Goal: Task Accomplishment & Management: Manage account settings

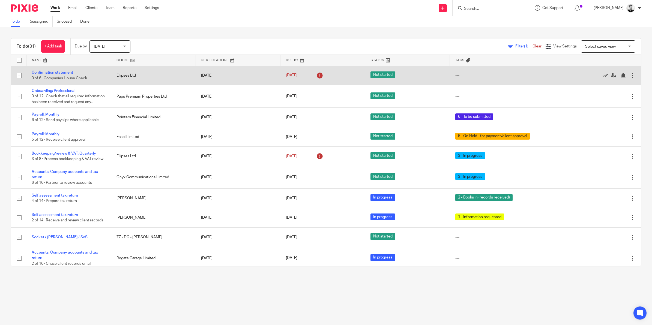
click at [630, 76] on div at bounding box center [632, 75] width 5 height 5
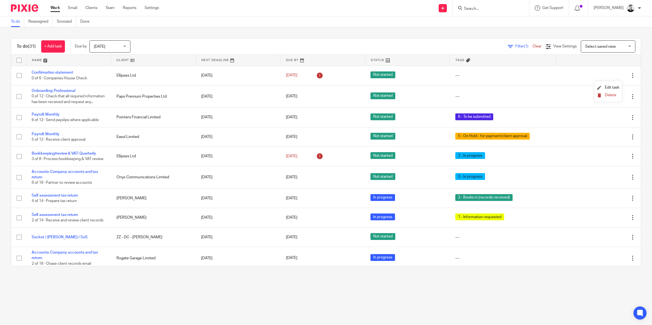
click at [609, 94] on span "Delete" at bounding box center [610, 95] width 11 height 4
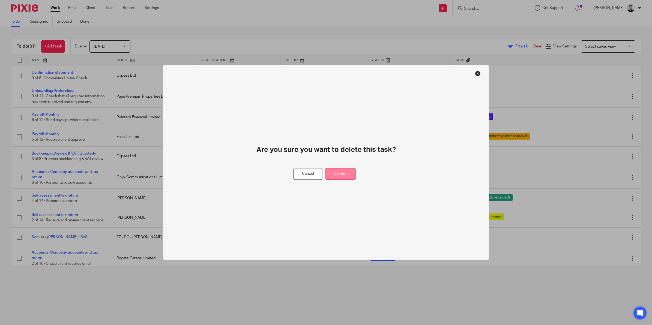
click at [350, 172] on button "Confirm" at bounding box center [340, 174] width 31 height 12
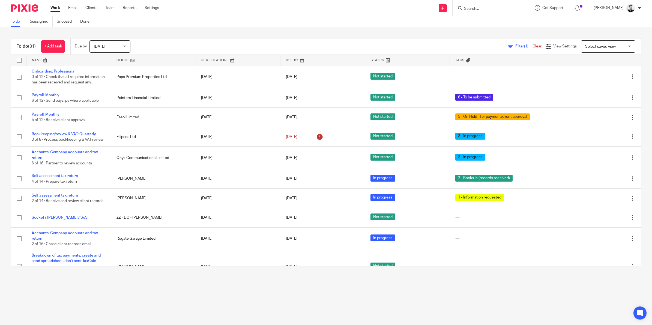
click at [126, 47] on div "Tomorrow Tomorrow" at bounding box center [110, 46] width 41 height 12
click at [109, 60] on li "[DATE]" at bounding box center [111, 58] width 40 height 11
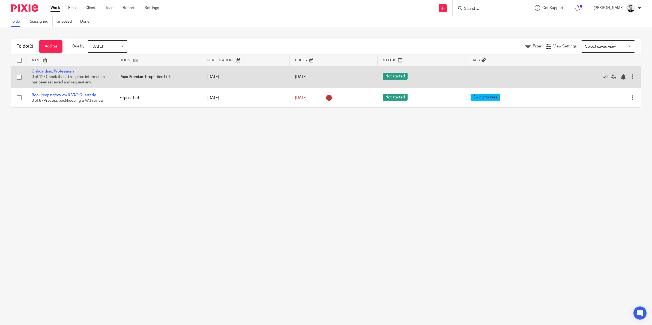
click at [70, 70] on link "Onboarding: Professional" at bounding box center [54, 72] width 44 height 4
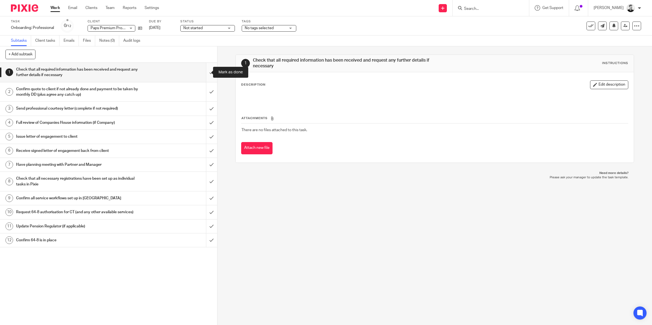
click at [204, 74] on input "submit" at bounding box center [108, 72] width 217 height 19
click at [205, 94] on input "submit" at bounding box center [108, 91] width 217 height 19
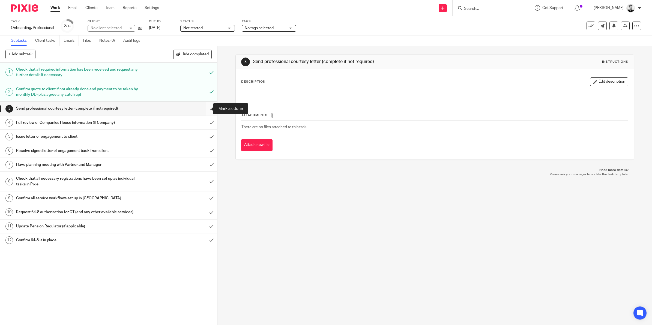
click at [202, 109] on input "submit" at bounding box center [108, 109] width 217 height 14
click at [204, 121] on input "submit" at bounding box center [108, 123] width 217 height 14
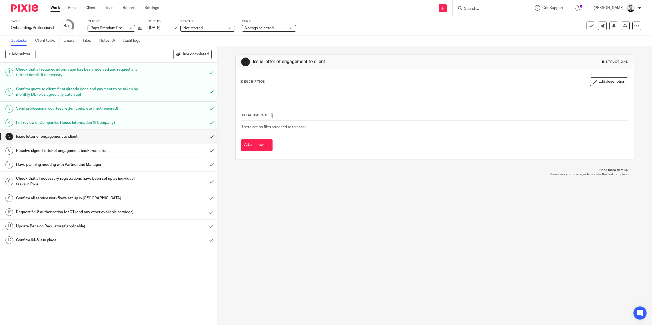
click at [163, 29] on link "[DATE]" at bounding box center [161, 28] width 25 height 6
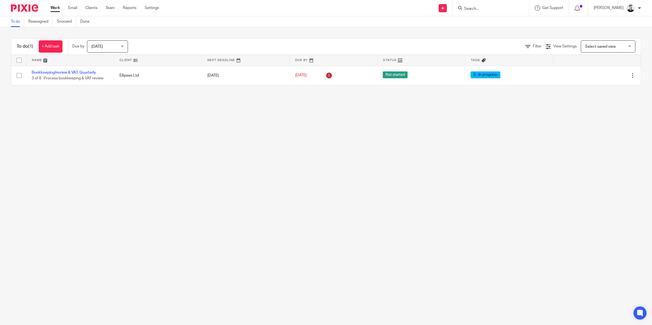
click at [117, 48] on span "Today" at bounding box center [105, 46] width 29 height 11
click at [103, 67] on span "Tomorrow" at bounding box center [97, 69] width 11 height 4
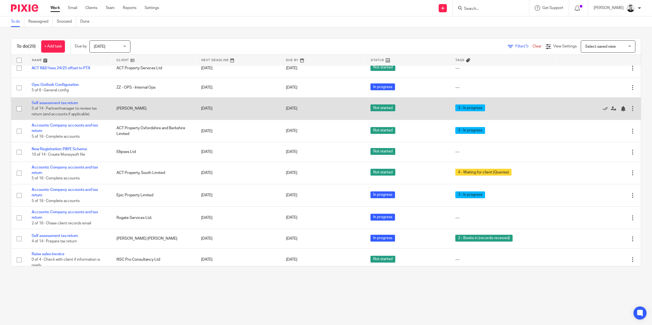
scroll to position [273, 0]
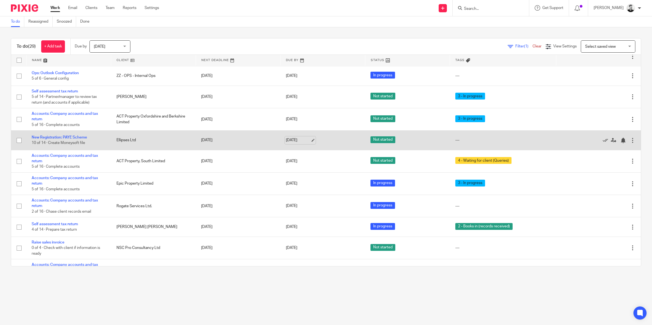
click at [288, 143] on link "[DATE]" at bounding box center [298, 141] width 25 height 6
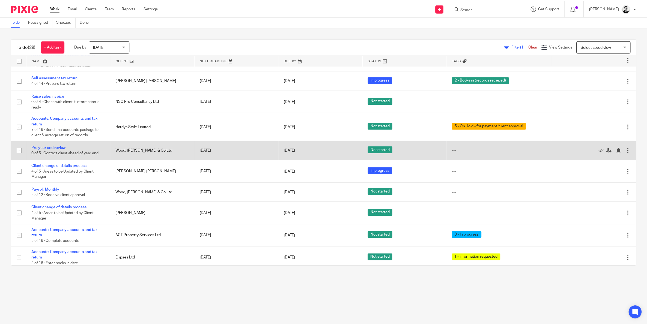
scroll to position [429, 0]
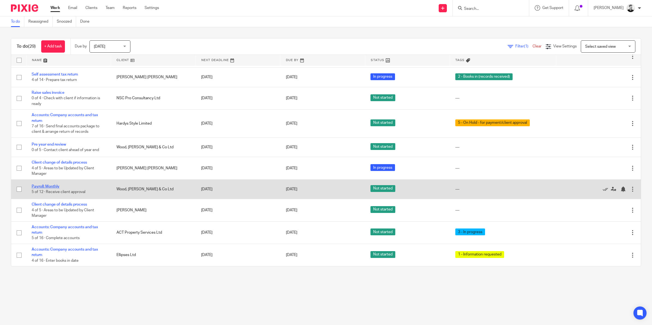
click at [52, 186] on link "Payroll: Monthly" at bounding box center [46, 187] width 28 height 4
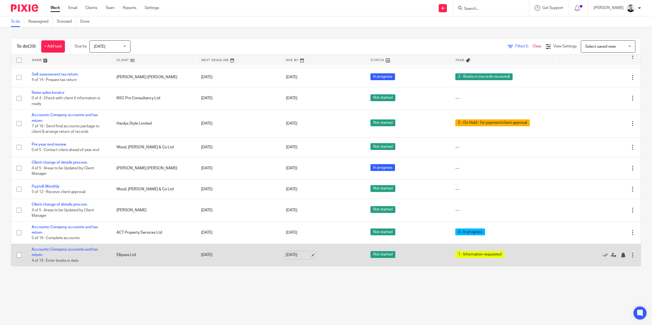
click at [289, 256] on link "28 Aug 2025" at bounding box center [298, 256] width 25 height 6
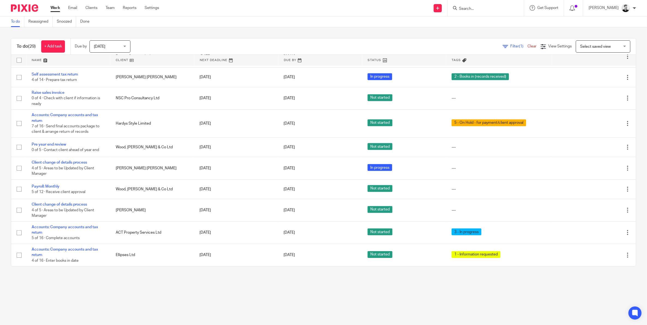
scroll to position [0, 0]
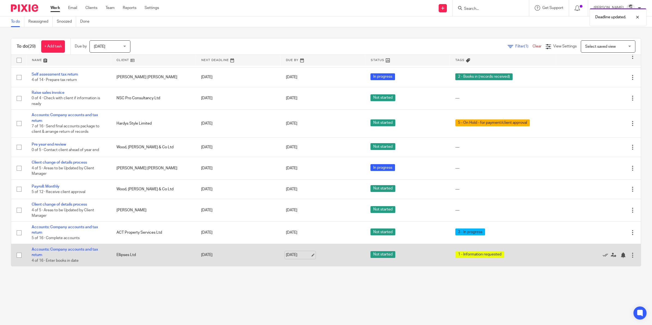
click at [291, 256] on link "2 Sep 2025" at bounding box center [298, 256] width 25 height 6
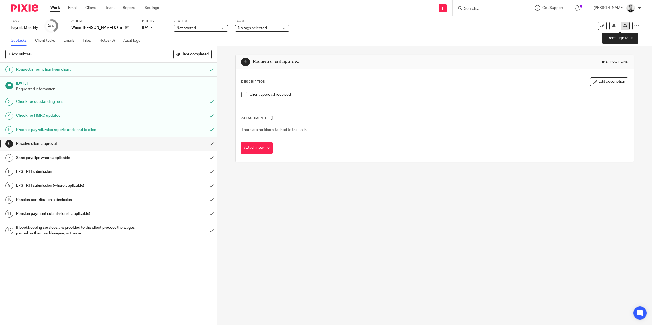
click at [623, 26] on link at bounding box center [625, 26] width 9 height 9
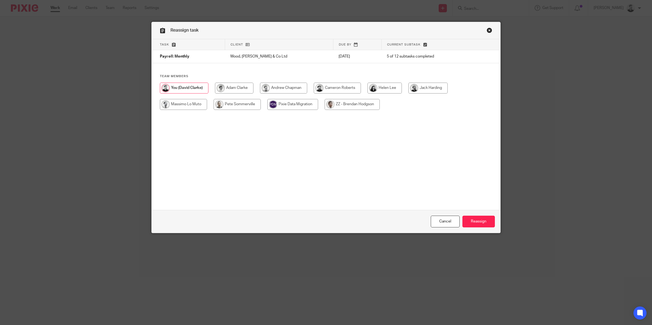
click at [240, 103] on input "radio" at bounding box center [237, 104] width 47 height 11
radio input "true"
click at [474, 223] on input "Reassign" at bounding box center [479, 222] width 32 height 12
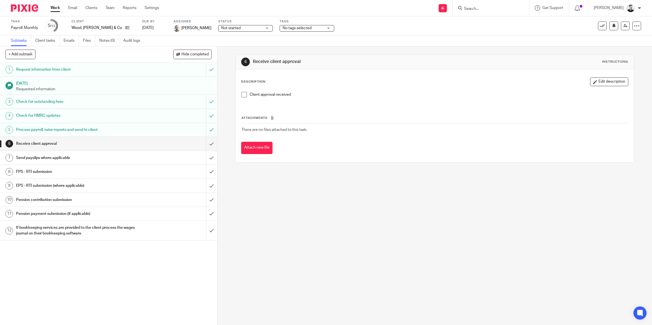
click at [496, 8] on input "Search" at bounding box center [488, 9] width 49 height 5
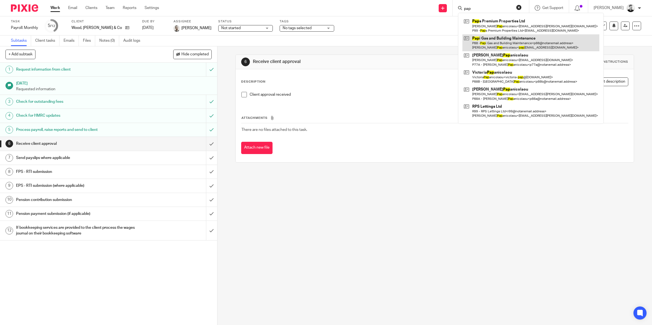
type input "pap"
click at [512, 41] on link at bounding box center [531, 42] width 137 height 17
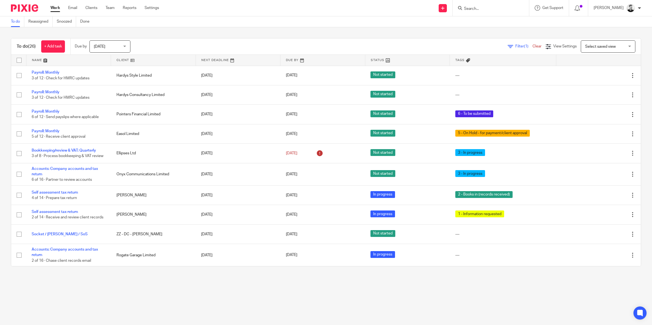
click at [120, 51] on span "[DATE]" at bounding box center [108, 46] width 29 height 11
click at [119, 62] on li "[DATE]" at bounding box center [111, 58] width 40 height 11
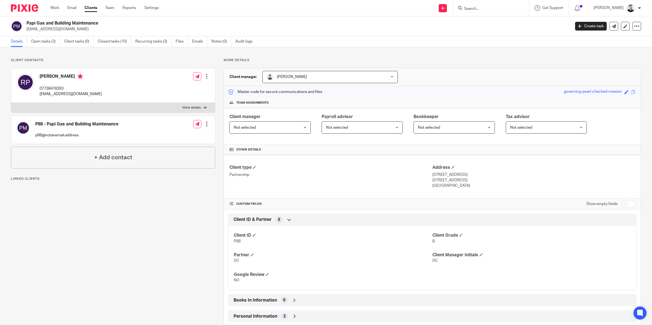
drag, startPoint x: 26, startPoint y: 22, endPoint x: 99, endPoint y: 25, distance: 72.7
click at [99, 25] on h2 "Papi Gas and Building Maintenance" at bounding box center [242, 23] width 433 height 6
copy h2 "Papi Gas and Building Maintenance"
click at [67, 77] on h4 "[PERSON_NAME]" at bounding box center [71, 77] width 62 height 7
drag, startPoint x: 111, startPoint y: 157, endPoint x: 93, endPoint y: 173, distance: 23.8
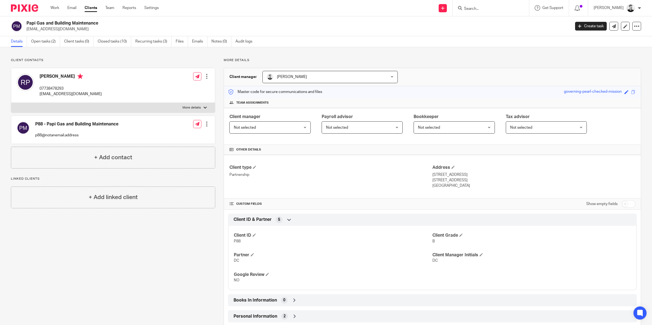
click at [93, 173] on div "Client contacts P88 - Papi Gas and Building Maintenance p88@notanemail.address …" at bounding box center [108, 224] width 213 height 333
drag, startPoint x: 93, startPoint y: 173, endPoint x: 104, endPoint y: 201, distance: 31.0
click at [104, 201] on h4 "+ Add linked client" at bounding box center [113, 197] width 49 height 8
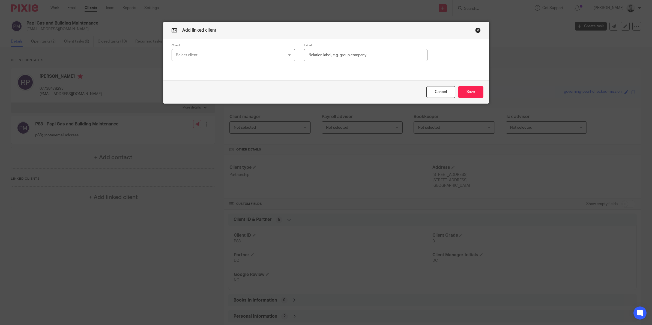
click at [234, 55] on div "Select client" at bounding box center [224, 54] width 96 height 11
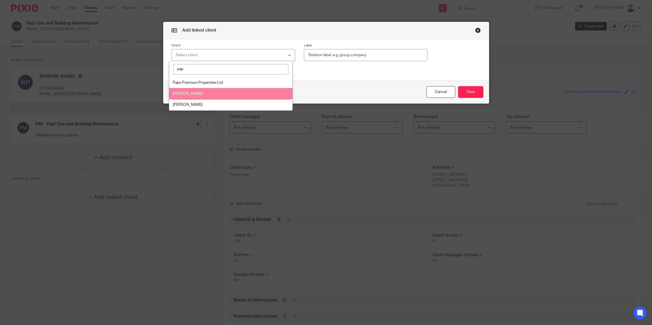
type input "pap"
click at [211, 95] on li "[PERSON_NAME]" at bounding box center [230, 93] width 123 height 11
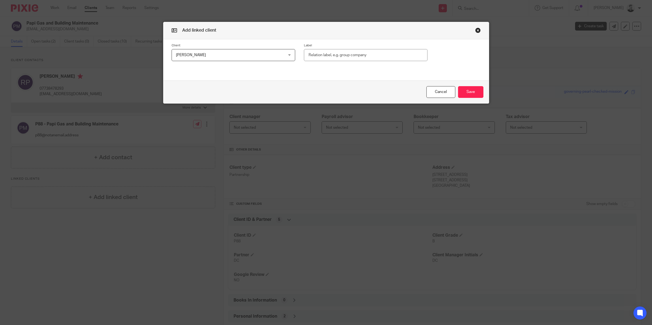
click at [371, 52] on input "text" at bounding box center [366, 55] width 124 height 12
type input "Sole proprietor"
click at [464, 93] on button "Save" at bounding box center [470, 92] width 25 height 12
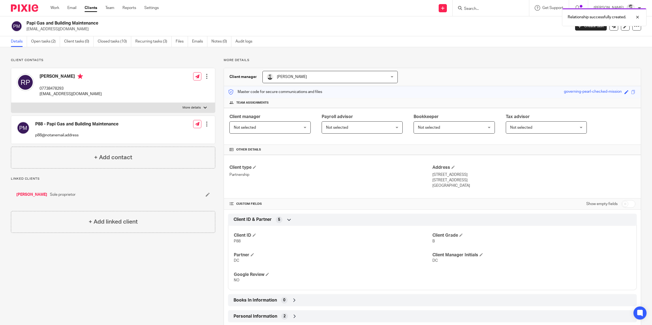
click at [33, 194] on link "[PERSON_NAME]" at bounding box center [31, 194] width 31 height 5
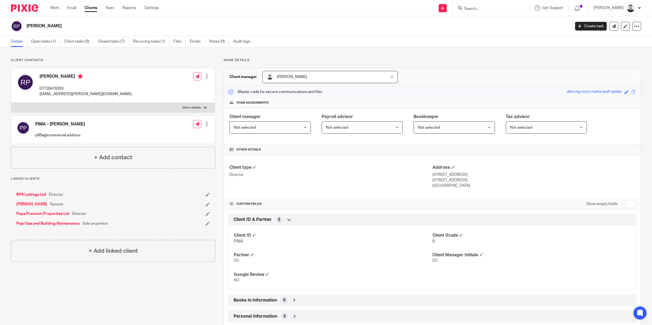
click at [45, 76] on h4 "[PERSON_NAME]" at bounding box center [86, 77] width 92 height 7
copy h4 "[PERSON_NAME]"
click at [71, 76] on h4 "[PERSON_NAME]" at bounding box center [86, 77] width 92 height 7
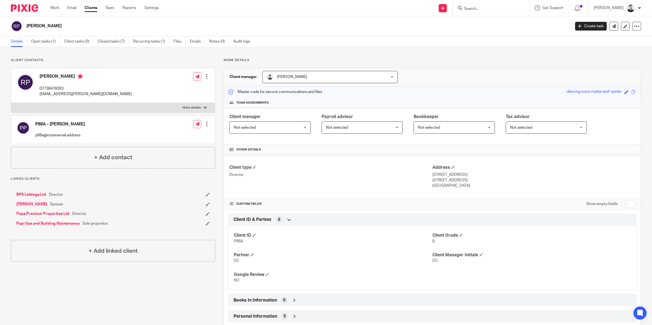
copy h4 "Papanicolaou"
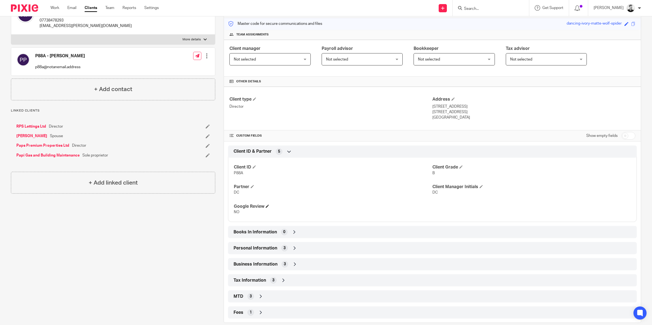
scroll to position [78, 0]
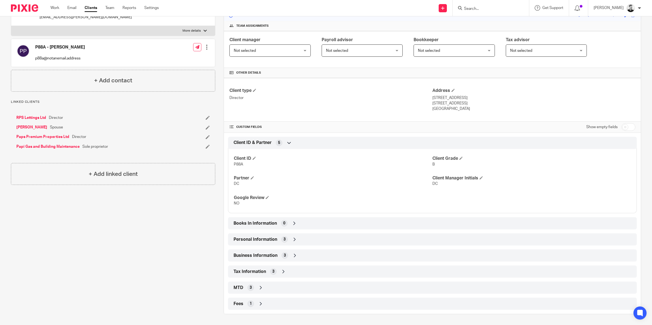
click at [622, 127] on input "checkbox" at bounding box center [629, 127] width 14 height 8
checkbox input "true"
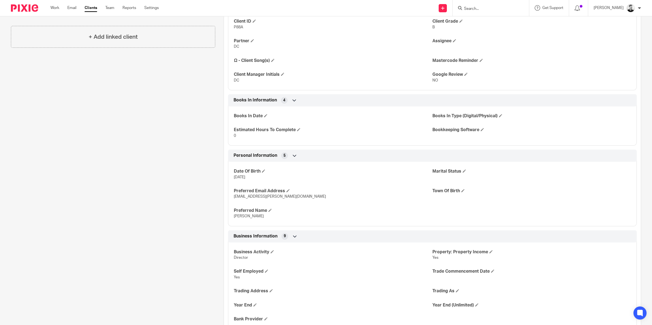
scroll to position [44, 0]
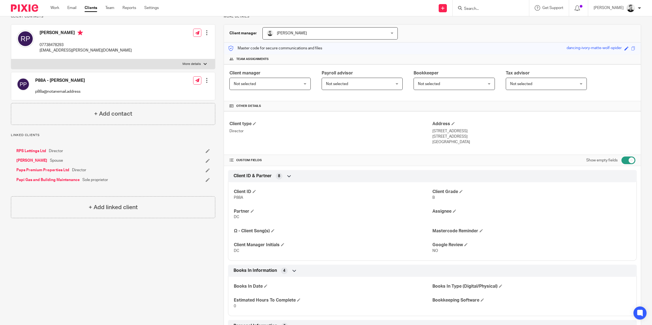
drag, startPoint x: 429, startPoint y: 131, endPoint x: 464, endPoint y: 133, distance: 35.0
click at [464, 133] on p "127 Haslemere Road, Southsea" at bounding box center [534, 131] width 203 height 5
copy p "127 Haslemere Road"
drag, startPoint x: 472, startPoint y: 136, endPoint x: 486, endPoint y: 139, distance: 14.3
click at [486, 139] on p "Portsmouth, Hampshire, PO4 9AN" at bounding box center [534, 136] width 203 height 5
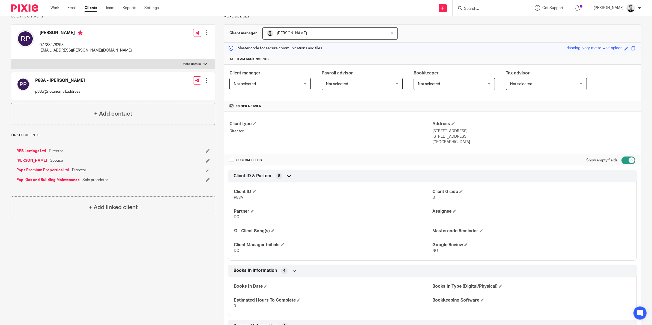
copy p "PO4 9AN"
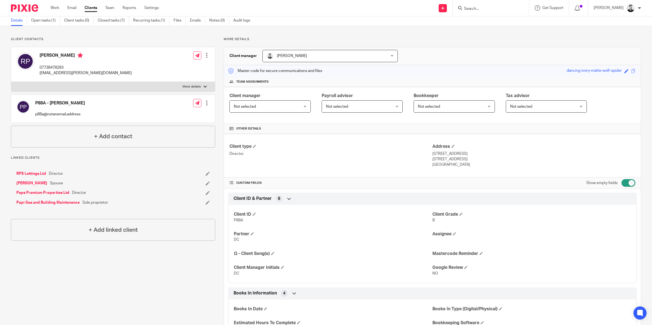
scroll to position [0, 0]
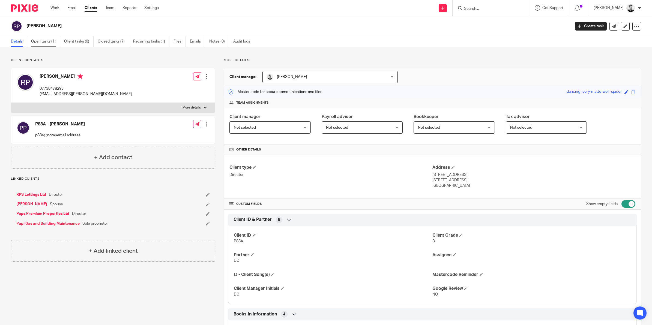
click at [43, 42] on link "Open tasks (1)" at bounding box center [45, 41] width 29 height 11
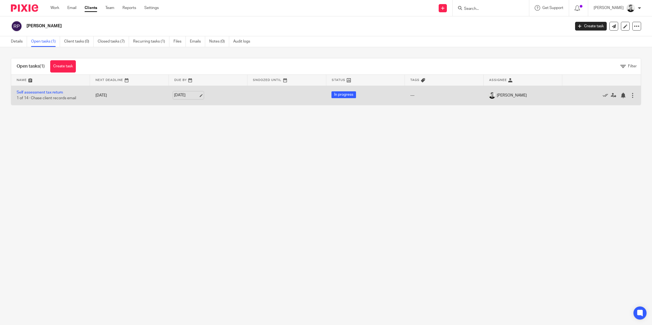
click at [185, 94] on link "[DATE]" at bounding box center [186, 96] width 25 height 6
click at [57, 92] on link "Self assessment tax return" at bounding box center [40, 93] width 46 height 4
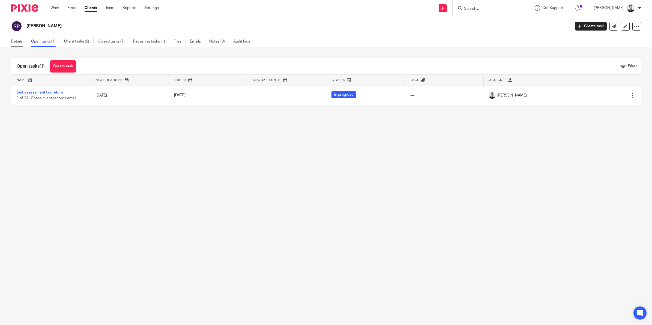
click at [16, 43] on link "Details" at bounding box center [19, 41] width 16 height 11
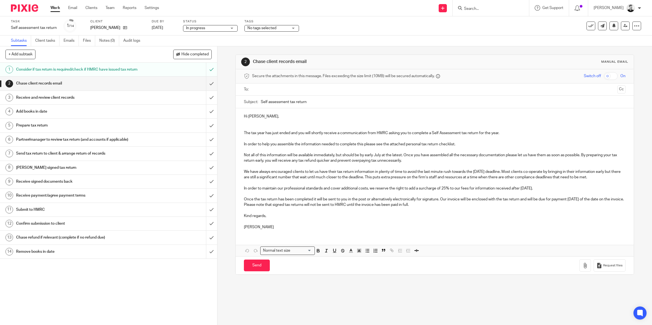
click at [289, 31] on div "No tags selected" at bounding box center [272, 28] width 55 height 7
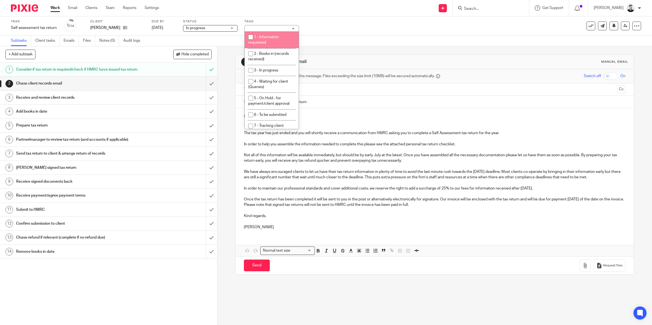
click at [268, 40] on li "1 - Information requested" at bounding box center [272, 39] width 54 height 17
checkbox input "true"
click at [316, 28] on div "Task Self assessment tax return Save Self assessment tax return 1 /14 Client Ro…" at bounding box center [274, 25] width 526 height 13
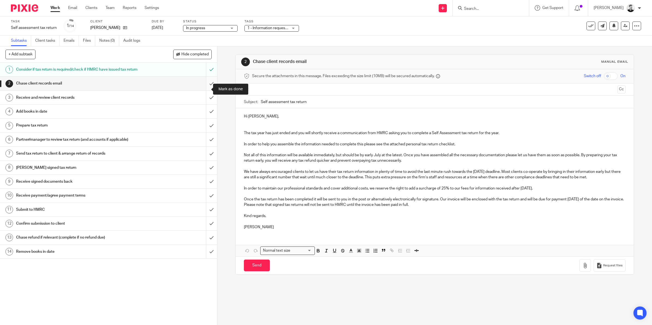
click at [203, 89] on input "submit" at bounding box center [108, 84] width 217 height 14
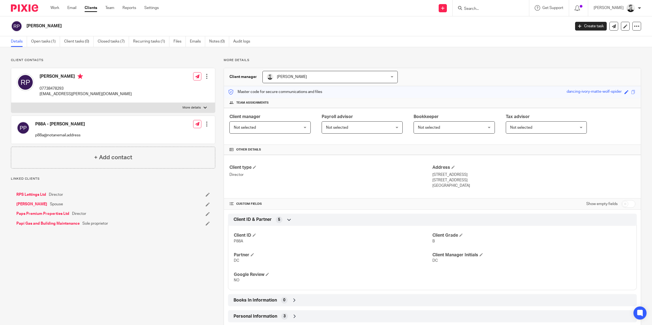
click at [34, 206] on link "Victoria Papanicolaou" at bounding box center [31, 204] width 31 height 5
click at [48, 38] on link "Open tasks (1)" at bounding box center [45, 41] width 29 height 11
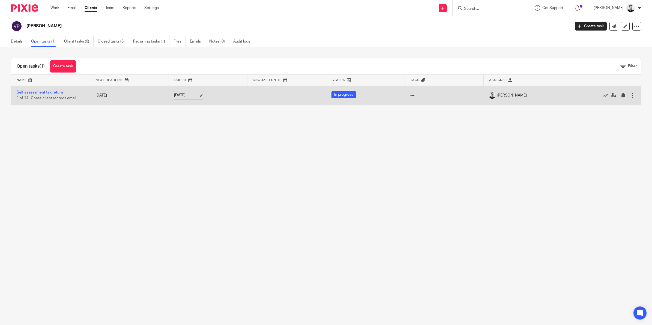
click at [183, 93] on link "[DATE]" at bounding box center [186, 96] width 25 height 6
click at [55, 91] on link "Self assessment tax return" at bounding box center [40, 93] width 46 height 4
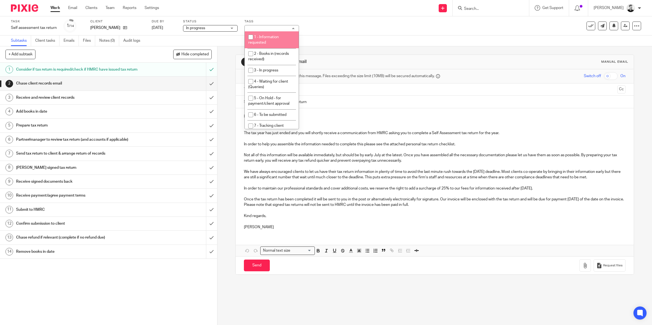
click at [272, 39] on li "1 - Information requested" at bounding box center [272, 39] width 54 height 17
checkbox input "true"
drag, startPoint x: 362, startPoint y: 25, endPoint x: 279, endPoint y: 46, distance: 85.2
click at [361, 25] on div "Task Self assessment tax return Save Self assessment tax return 1 /14 Client [P…" at bounding box center [274, 25] width 526 height 13
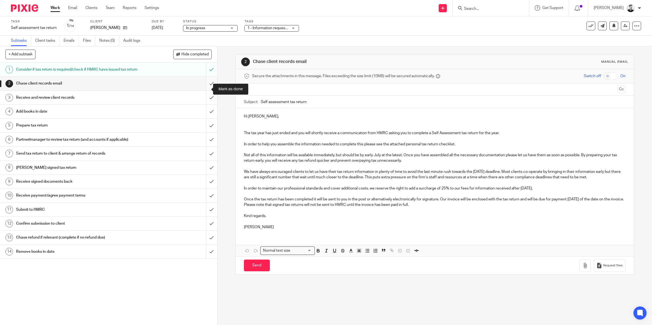
click at [204, 88] on input "submit" at bounding box center [108, 84] width 217 height 14
